Goal: Task Accomplishment & Management: Complete application form

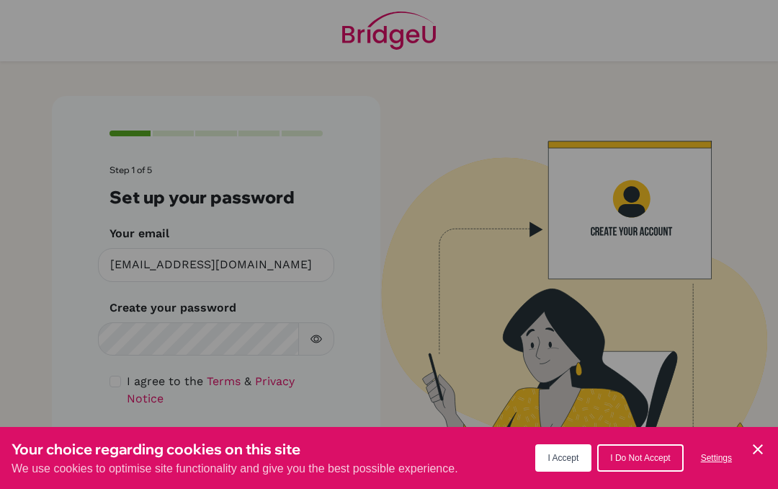
click at [764, 449] on icon "Cookie Control Close Icon" at bounding box center [757, 448] width 17 height 17
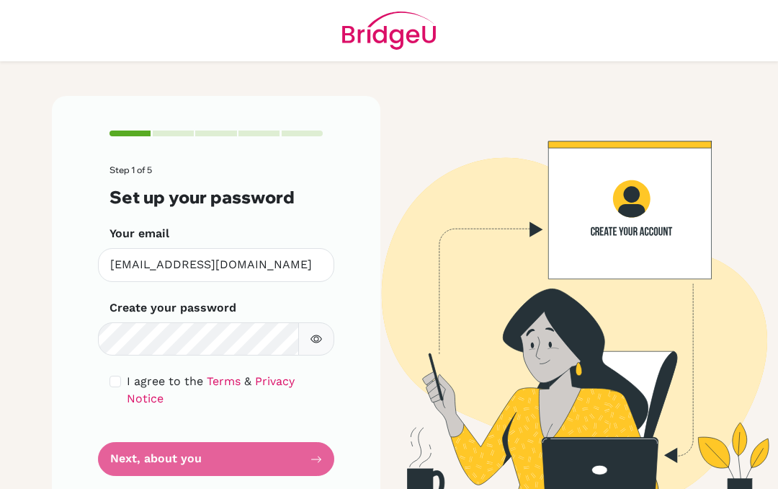
click at [128, 452] on form "Step 1 of 5 Set up your password Your email [EMAIL_ADDRESS][DOMAIN_NAME] Invali…" at bounding box center [216, 320] width 213 height 311
click at [130, 463] on form "Step 1 of 5 Set up your password Your email [EMAIL_ADDRESS][DOMAIN_NAME] Invali…" at bounding box center [216, 320] width 213 height 311
click at [297, 454] on form "Step 1 of 5 Set up your password Your email [EMAIL_ADDRESS][DOMAIN_NAME] Invali…" at bounding box center [216, 320] width 213 height 311
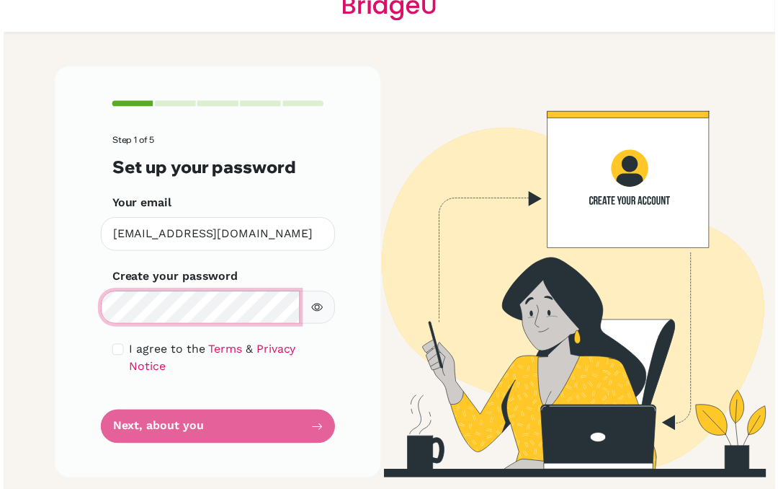
scroll to position [28, 0]
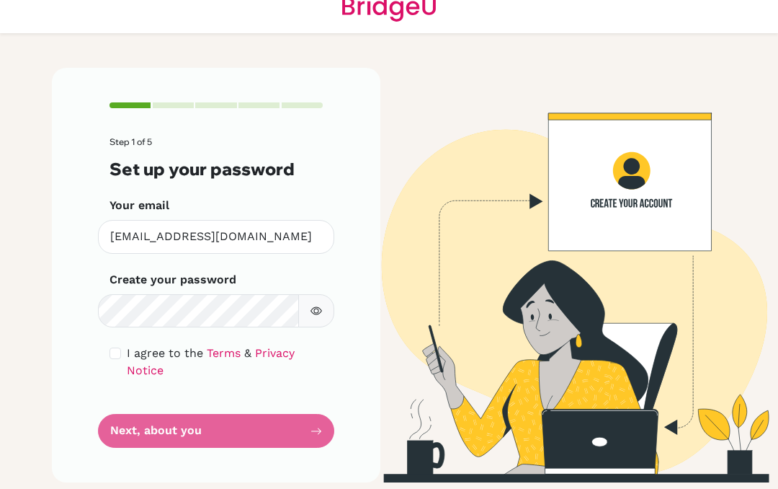
click at [311, 326] on button "button" at bounding box center [316, 311] width 36 height 34
click at [196, 438] on form "Step 1 of 5 Set up your password Your email [EMAIL_ADDRESS][DOMAIN_NAME] Invali…" at bounding box center [216, 292] width 213 height 311
click at [196, 437] on form "Step 1 of 5 Set up your password Your email [EMAIL_ADDRESS][DOMAIN_NAME] Invali…" at bounding box center [216, 292] width 213 height 311
click at [196, 436] on form "Step 1 of 5 Set up your password Your email [EMAIL_ADDRESS][DOMAIN_NAME] Invali…" at bounding box center [216, 292] width 213 height 311
click at [118, 347] on input "checkbox" at bounding box center [116, 353] width 12 height 12
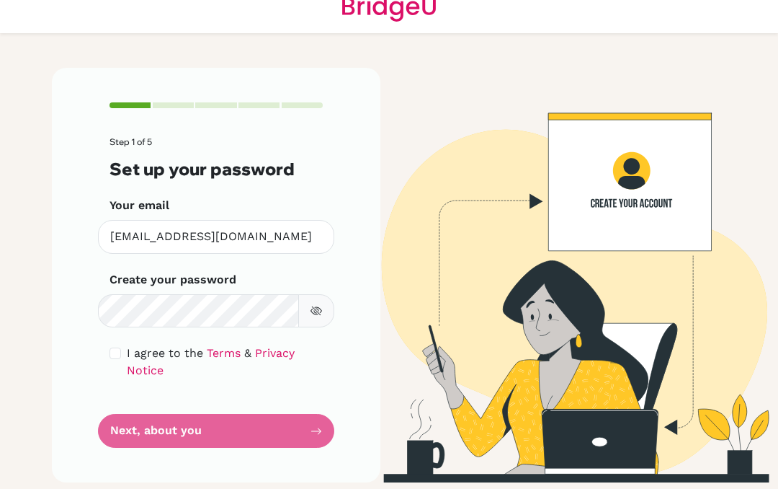
checkbox input "true"
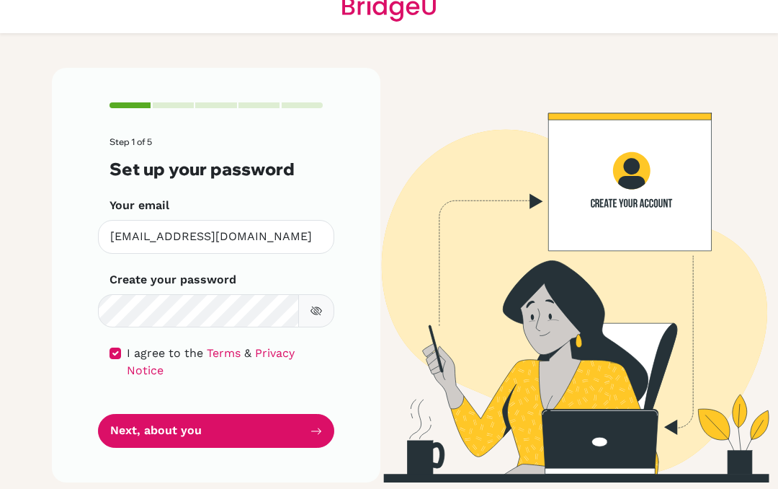
click at [166, 438] on button "Next, about you" at bounding box center [216, 431] width 236 height 34
click at [142, 431] on button "Next, about you" at bounding box center [216, 431] width 236 height 34
